Goal: Task Accomplishment & Management: Manage account settings

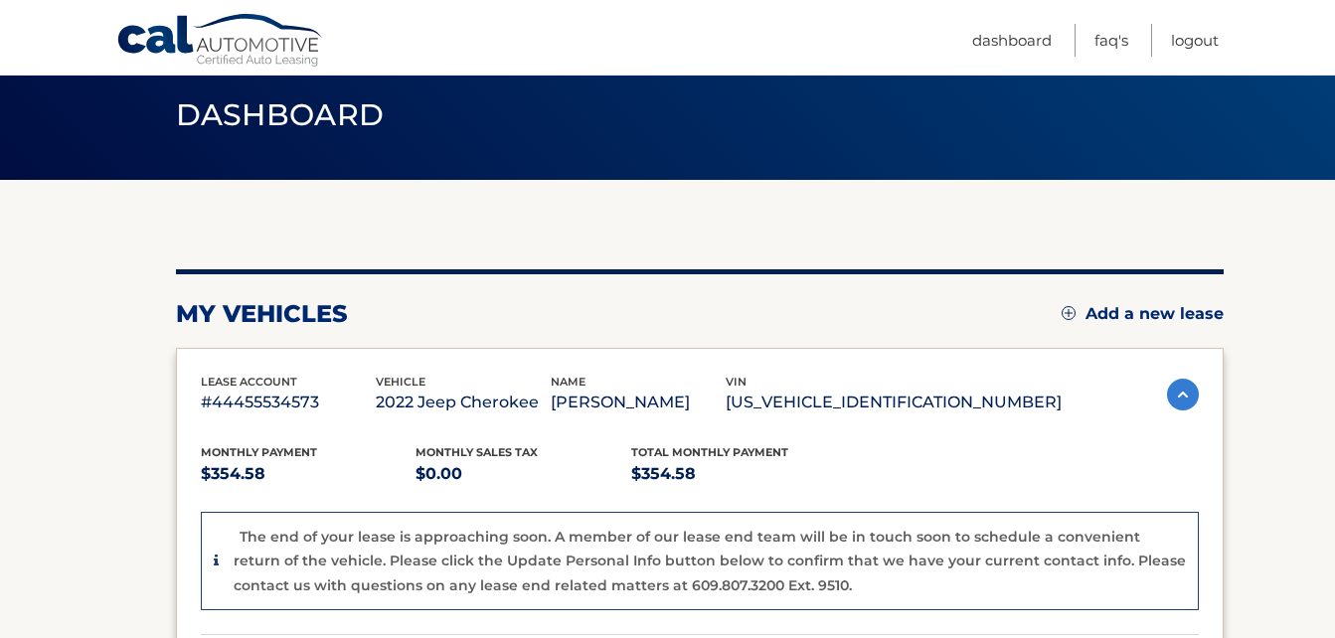
scroll to position [99, 0]
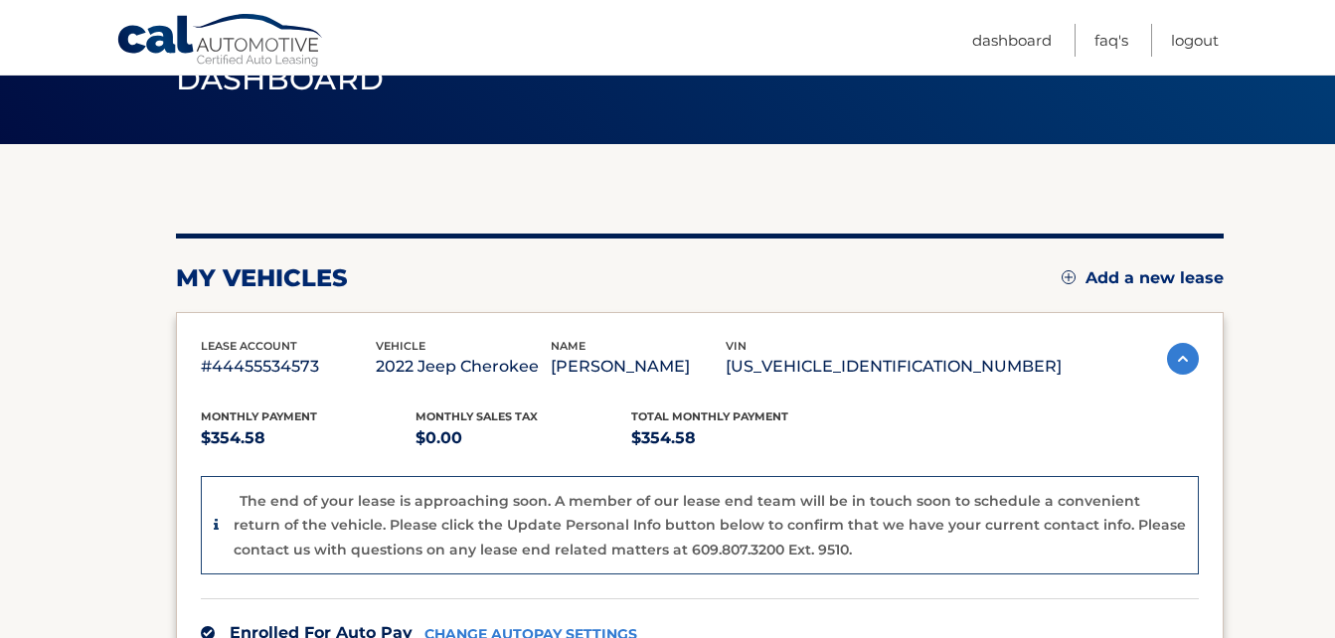
click at [673, 233] on div "my vehicles Add a new lease lease account #44455534573 vehicle 2022 Jeep Cherok…" at bounding box center [700, 573] width 1048 height 858
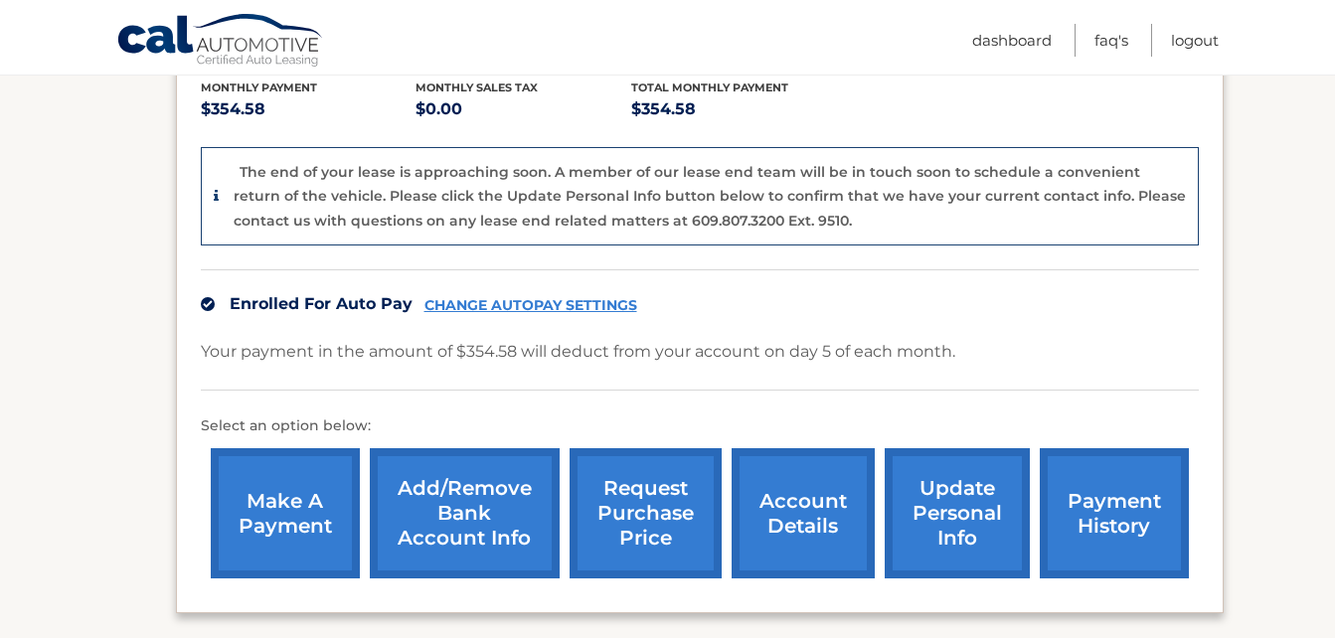
scroll to position [398, 0]
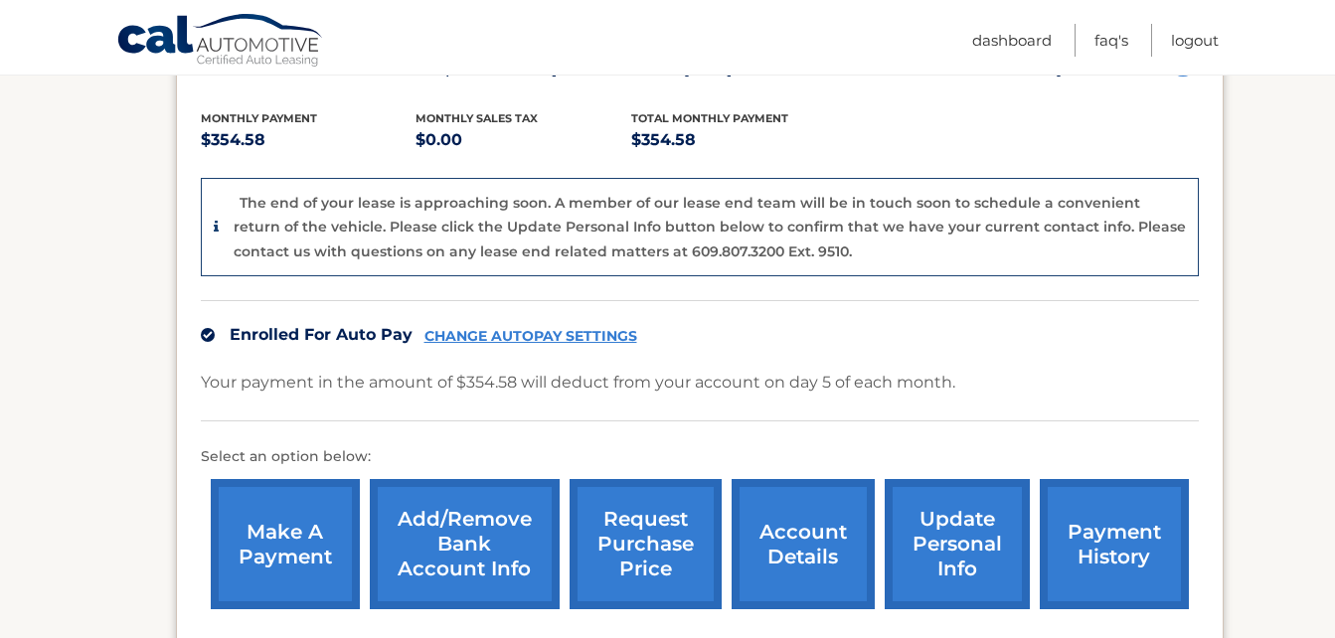
click at [206, 337] on img at bounding box center [208, 335] width 14 height 14
click at [207, 334] on img at bounding box center [208, 335] width 14 height 14
click at [459, 338] on link "CHANGE AUTOPAY SETTINGS" at bounding box center [530, 336] width 213 height 17
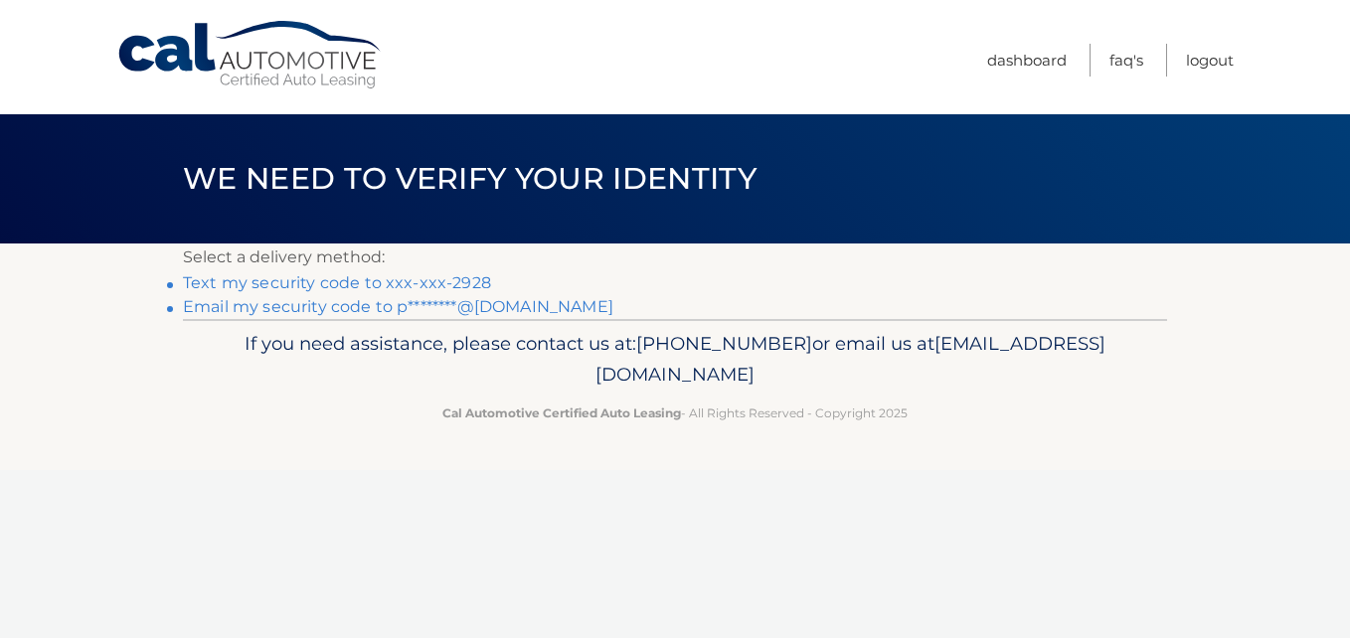
click at [361, 287] on link "Text my security code to xxx-xxx-2928" at bounding box center [337, 282] width 308 height 19
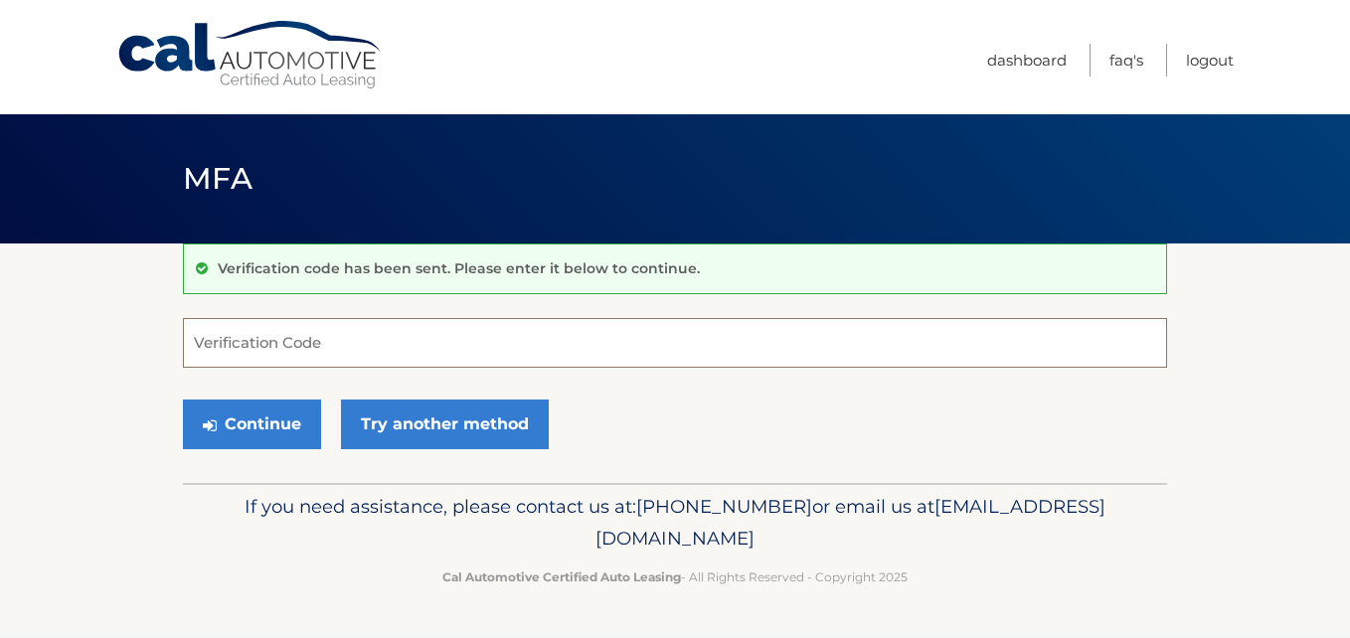
click at [359, 344] on input "Verification Code" at bounding box center [675, 343] width 984 height 50
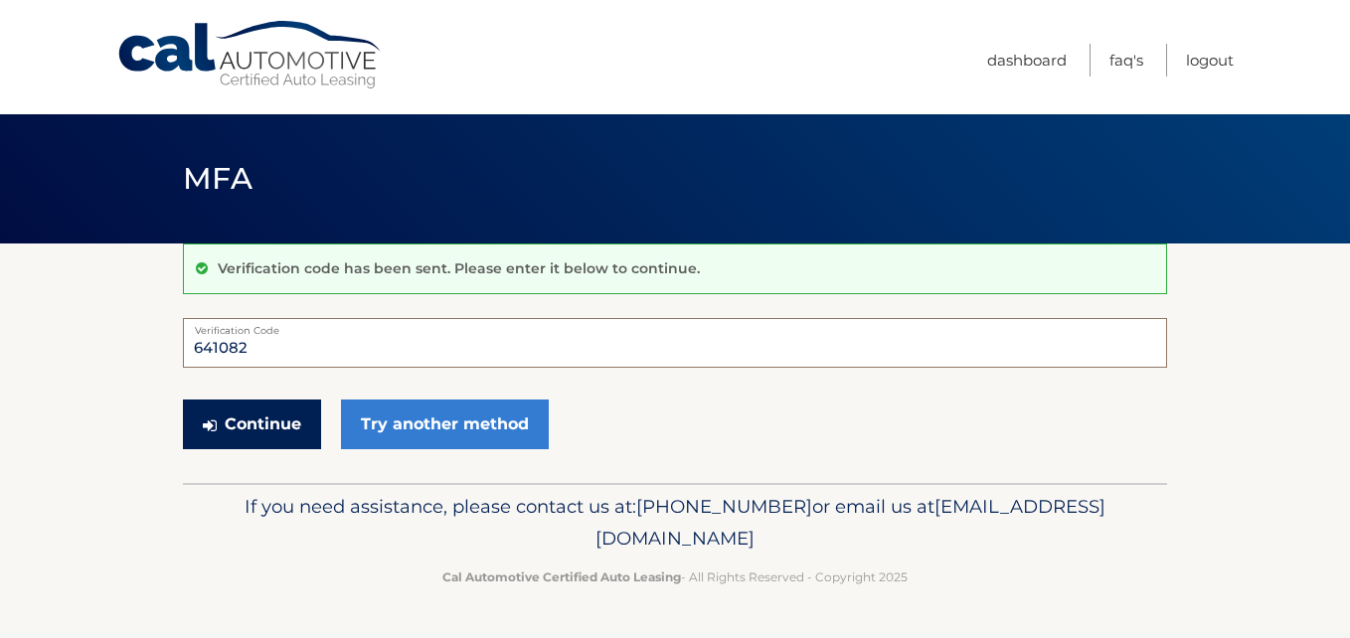
type input "641082"
click at [259, 430] on button "Continue" at bounding box center [252, 425] width 138 height 50
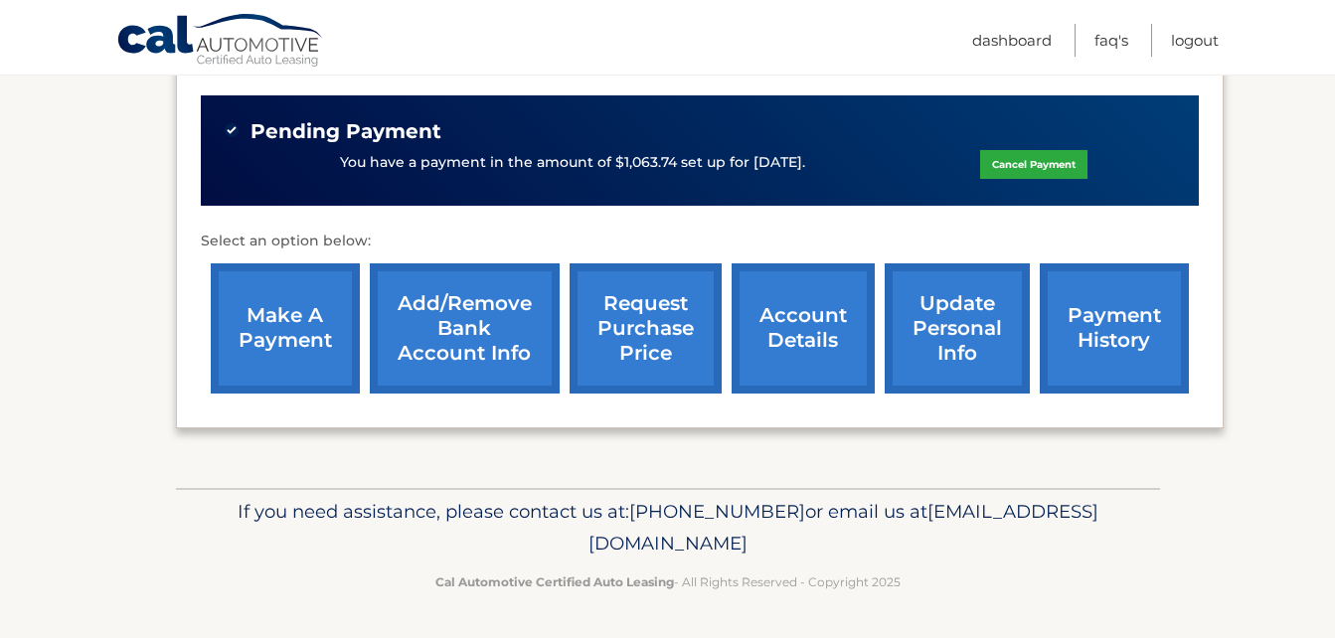
scroll to position [350, 0]
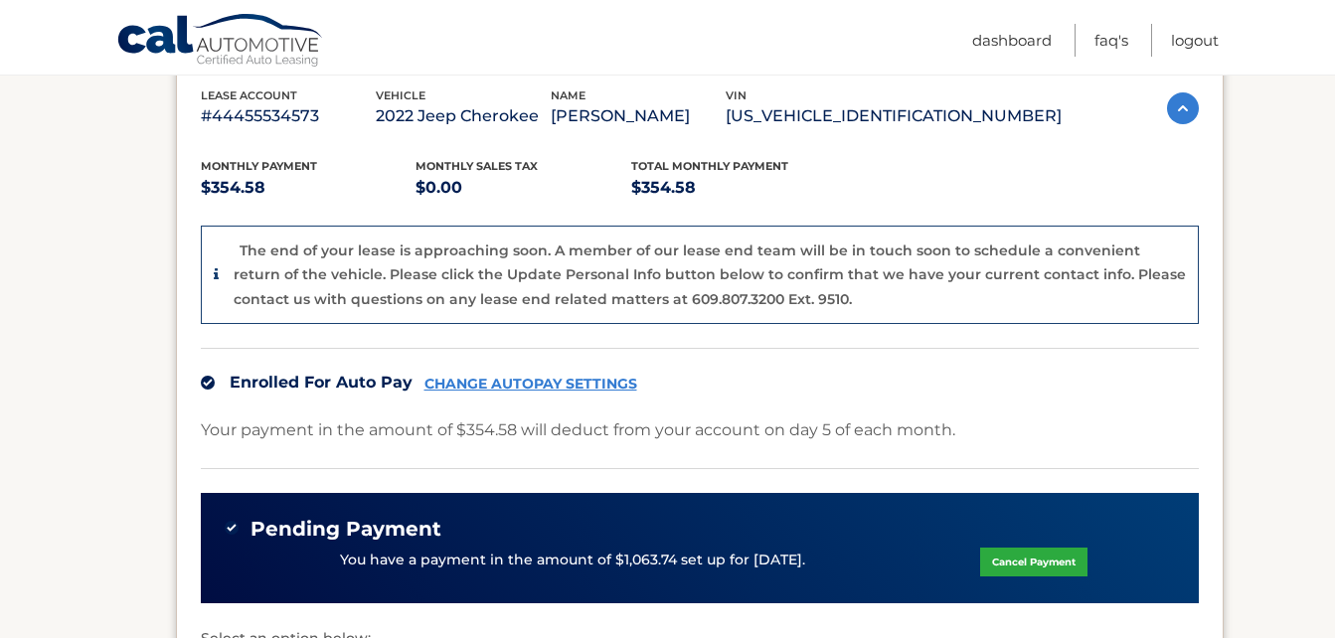
click at [554, 383] on link "CHANGE AUTOPAY SETTINGS" at bounding box center [530, 384] width 213 height 17
click at [554, 382] on link "CHANGE AUTOPAY SETTINGS" at bounding box center [530, 384] width 213 height 17
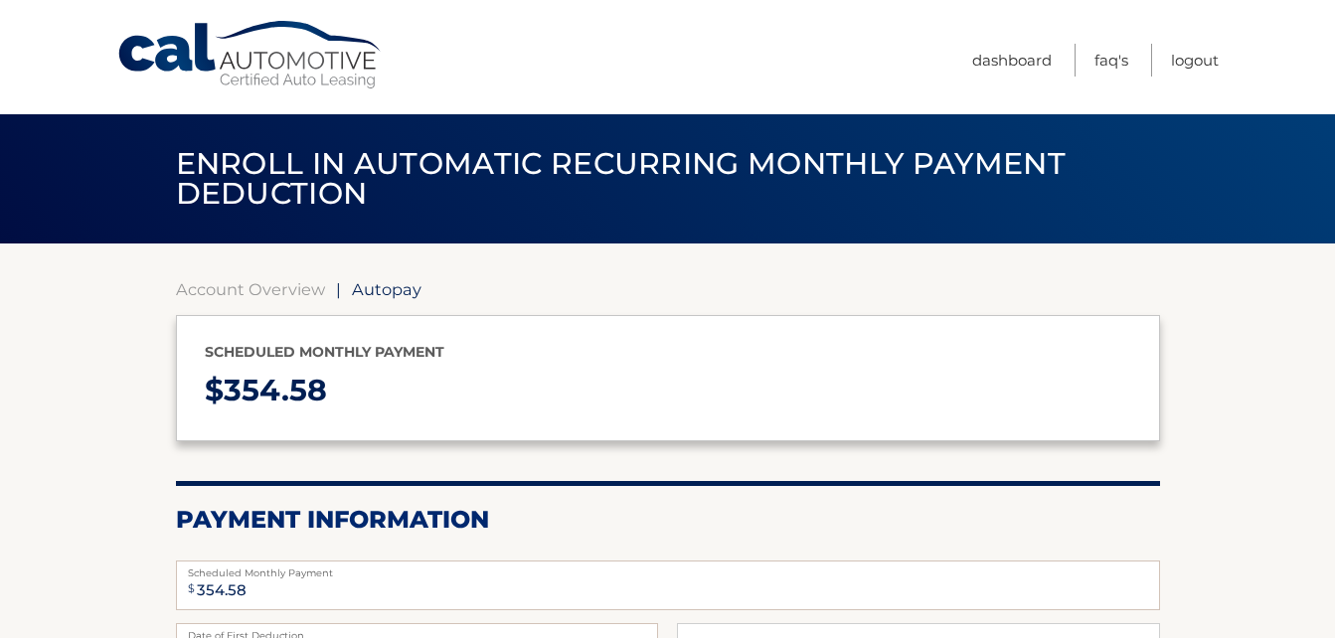
select select "ZDNmNjFjNWEtNDkxNC00Y2QxLWFhMGEtMmU1ODkzM2E5ODQ5"
